Goal: Use online tool/utility: Use online tool/utility

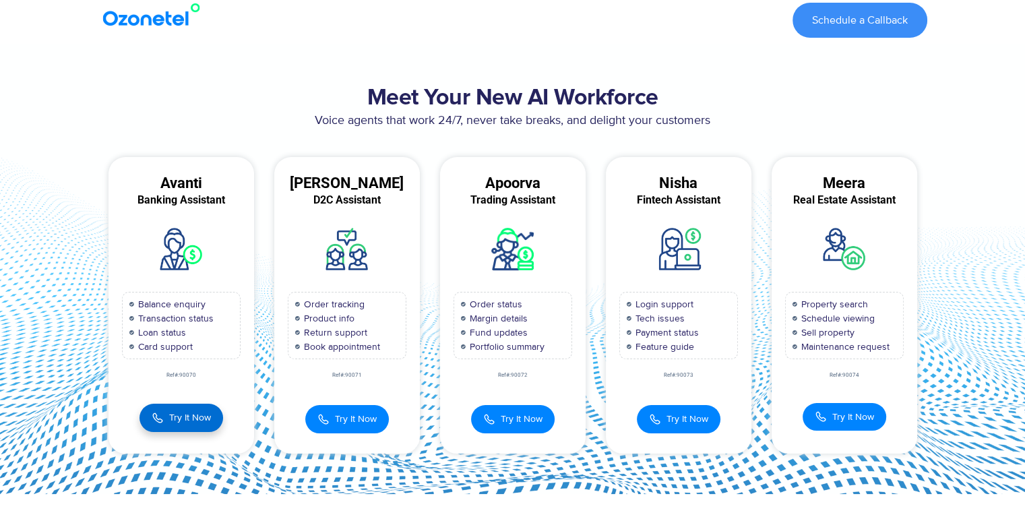
click at [189, 424] on button "Try It Now" at bounding box center [182, 418] width 84 height 28
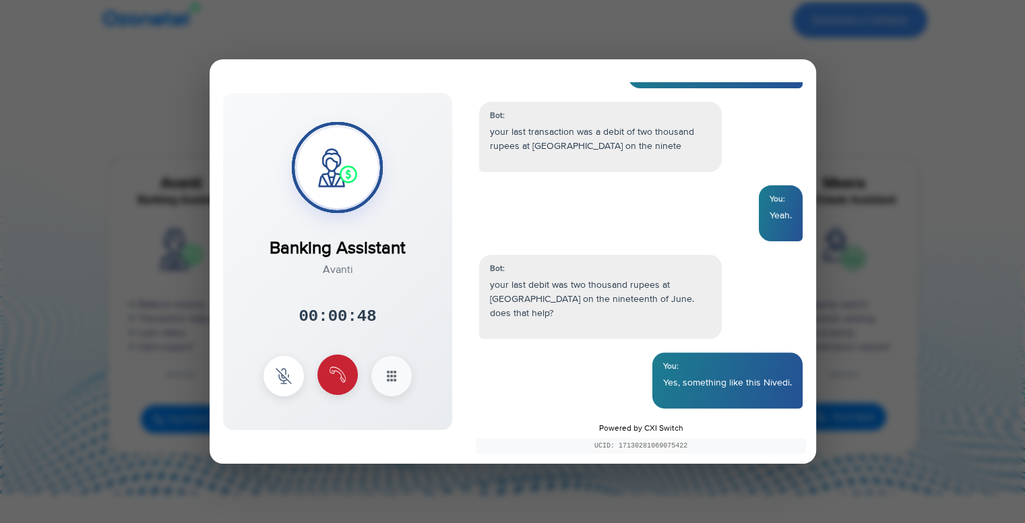
scroll to position [440, 0]
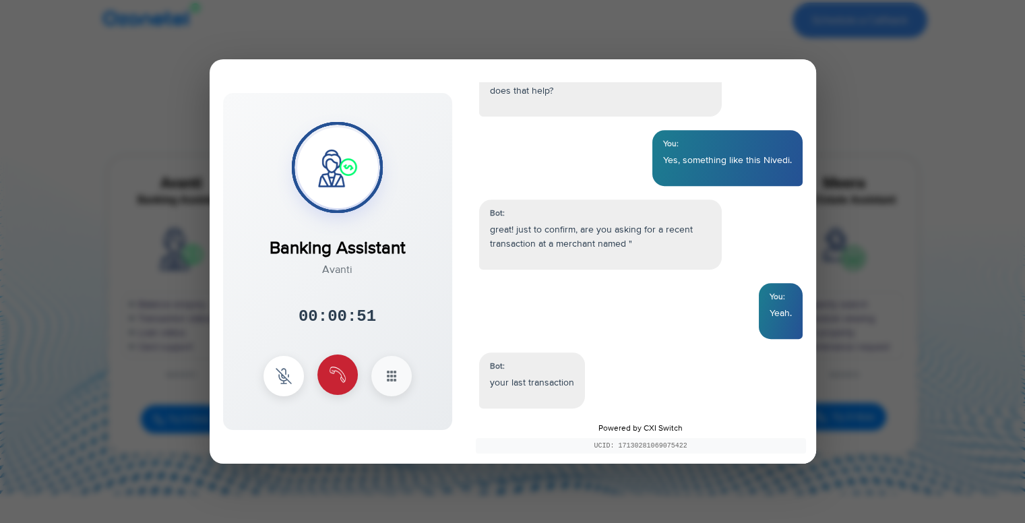
click at [332, 381] on img at bounding box center [338, 375] width 16 height 16
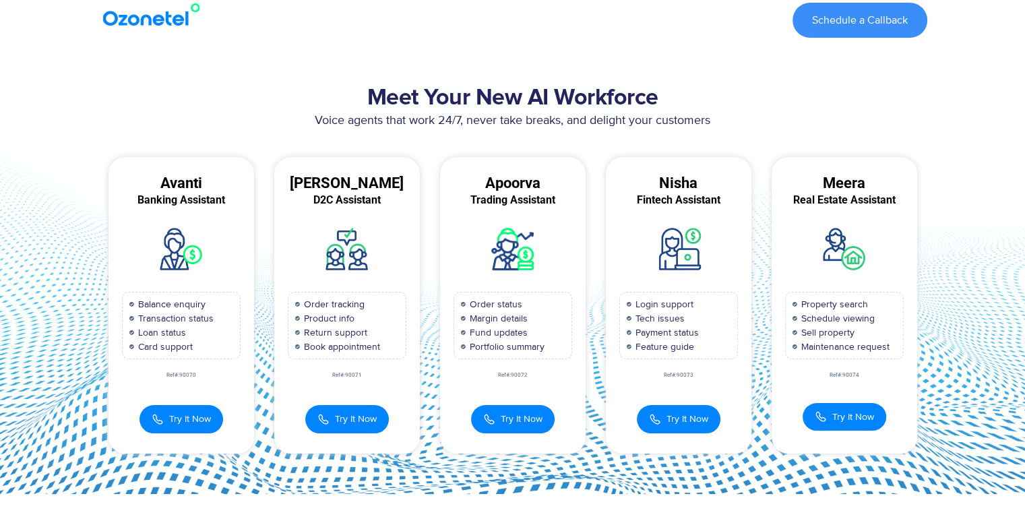
scroll to position [663, 0]
click at [178, 411] on span "Try It Now" at bounding box center [190, 418] width 42 height 14
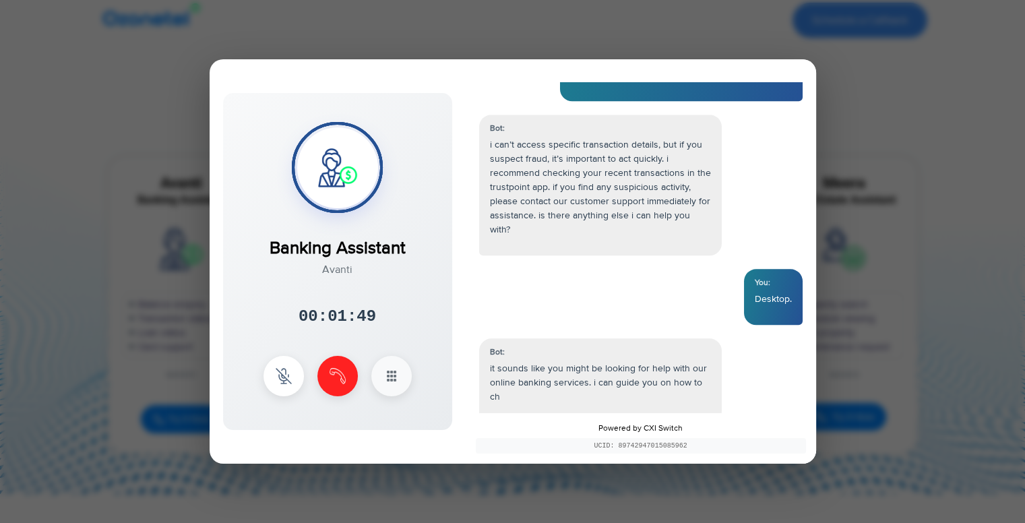
scroll to position [1583, 0]
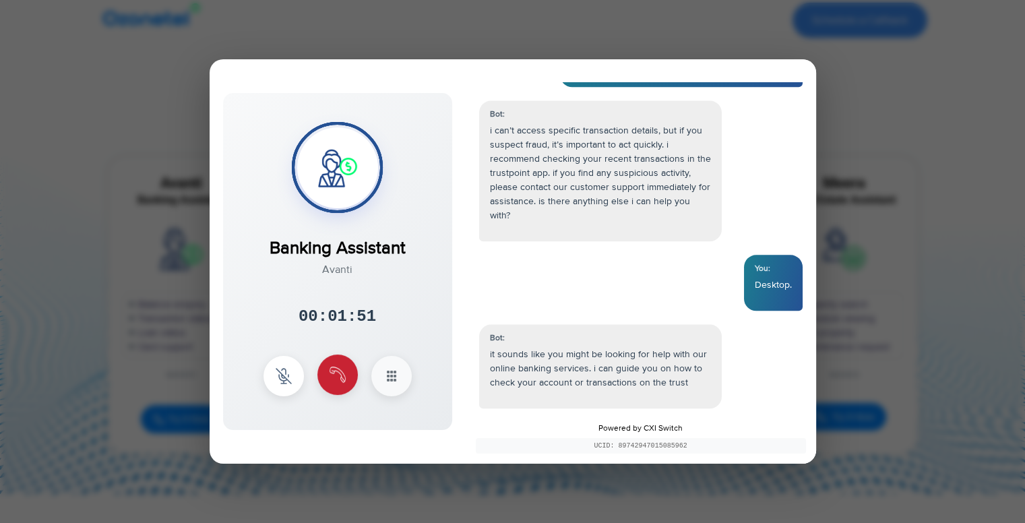
click at [347, 368] on button at bounding box center [337, 375] width 40 height 40
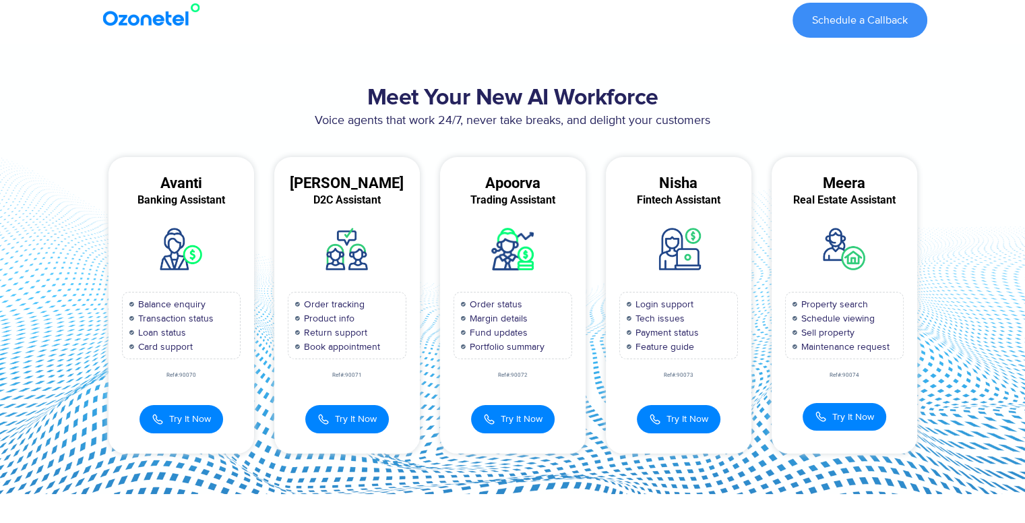
scroll to position [1653, 0]
click at [700, 413] on span "Try It Now" at bounding box center [688, 418] width 42 height 14
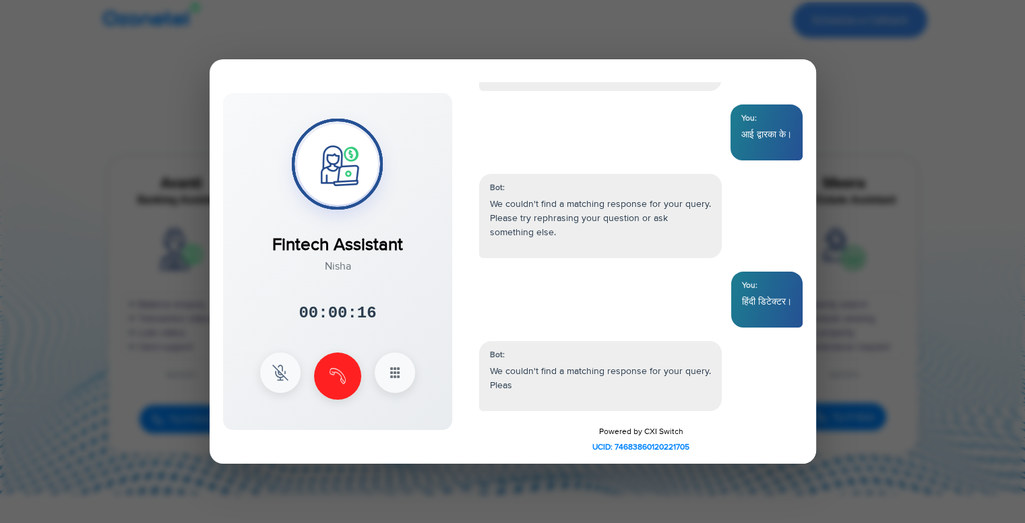
scroll to position [102, 0]
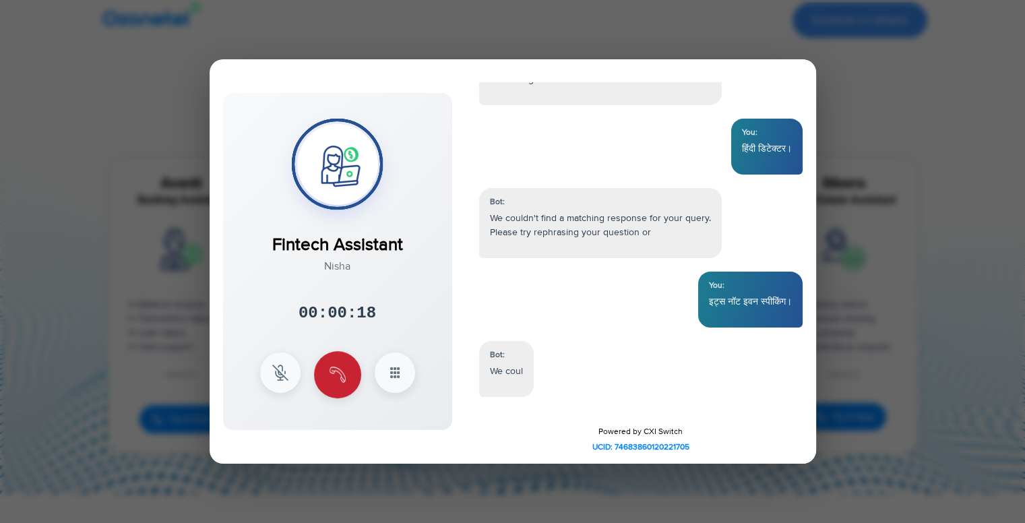
click at [346, 371] on button at bounding box center [337, 374] width 47 height 47
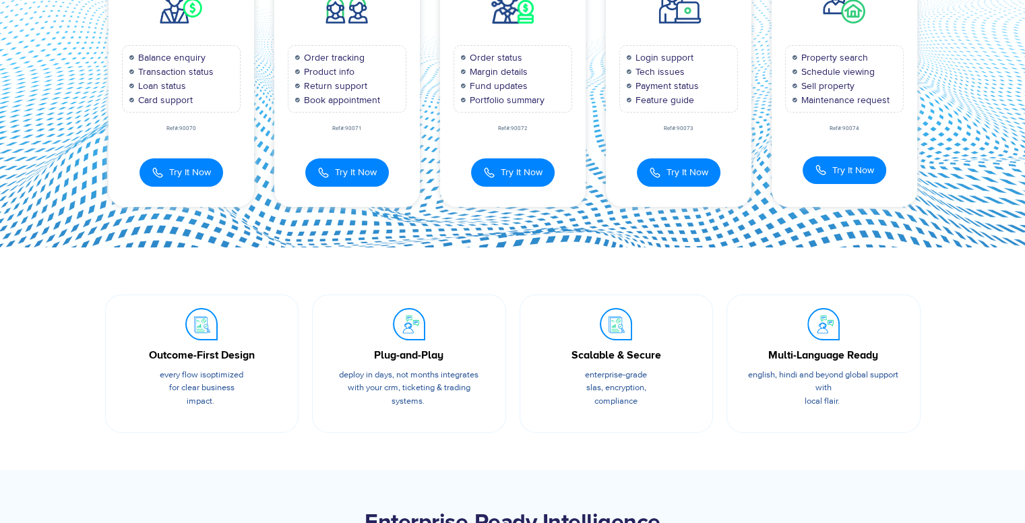
scroll to position [0, 0]
